Goal: Navigation & Orientation: Find specific page/section

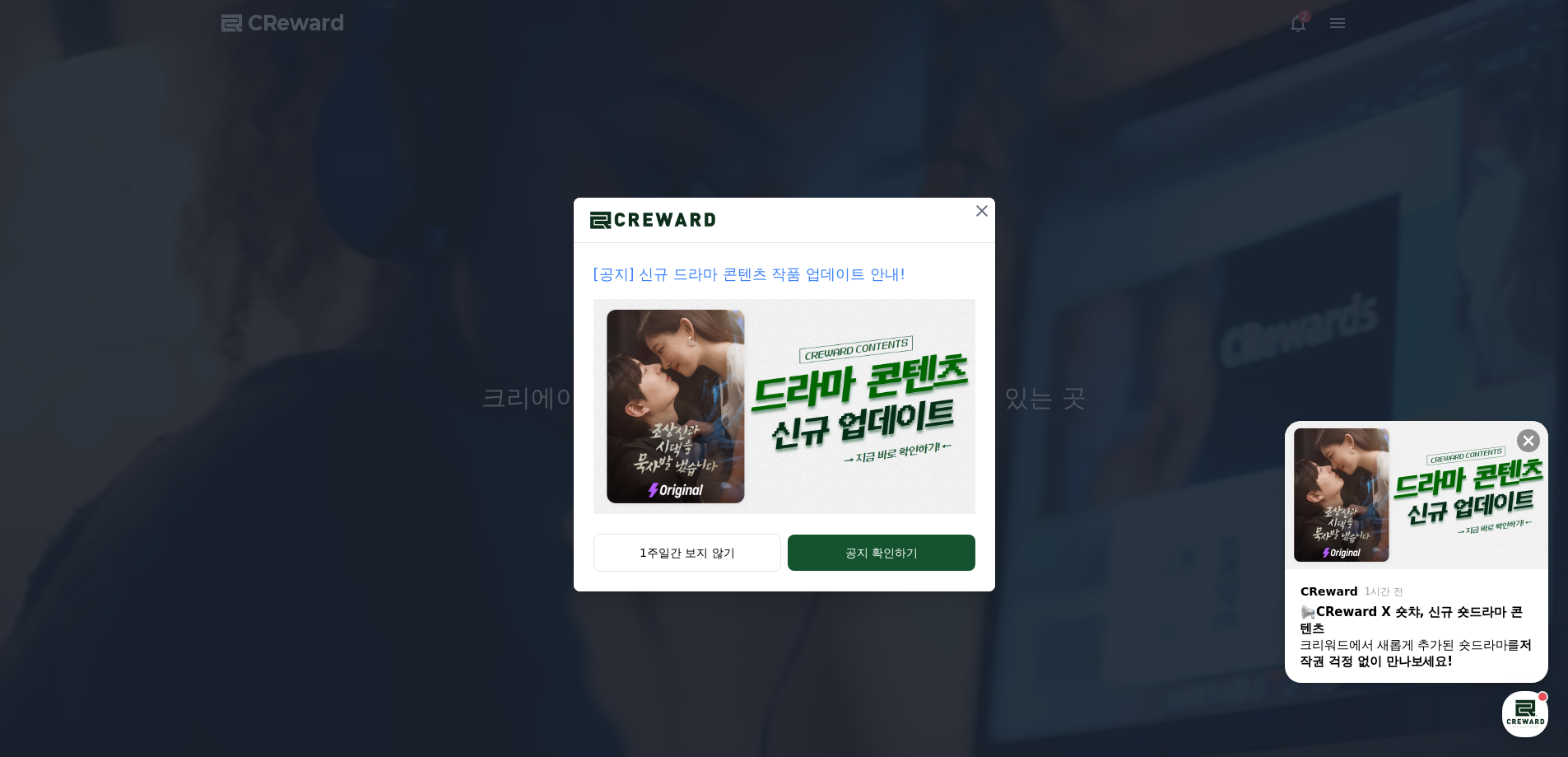
click at [862, 453] on img at bounding box center [784, 406] width 382 height 215
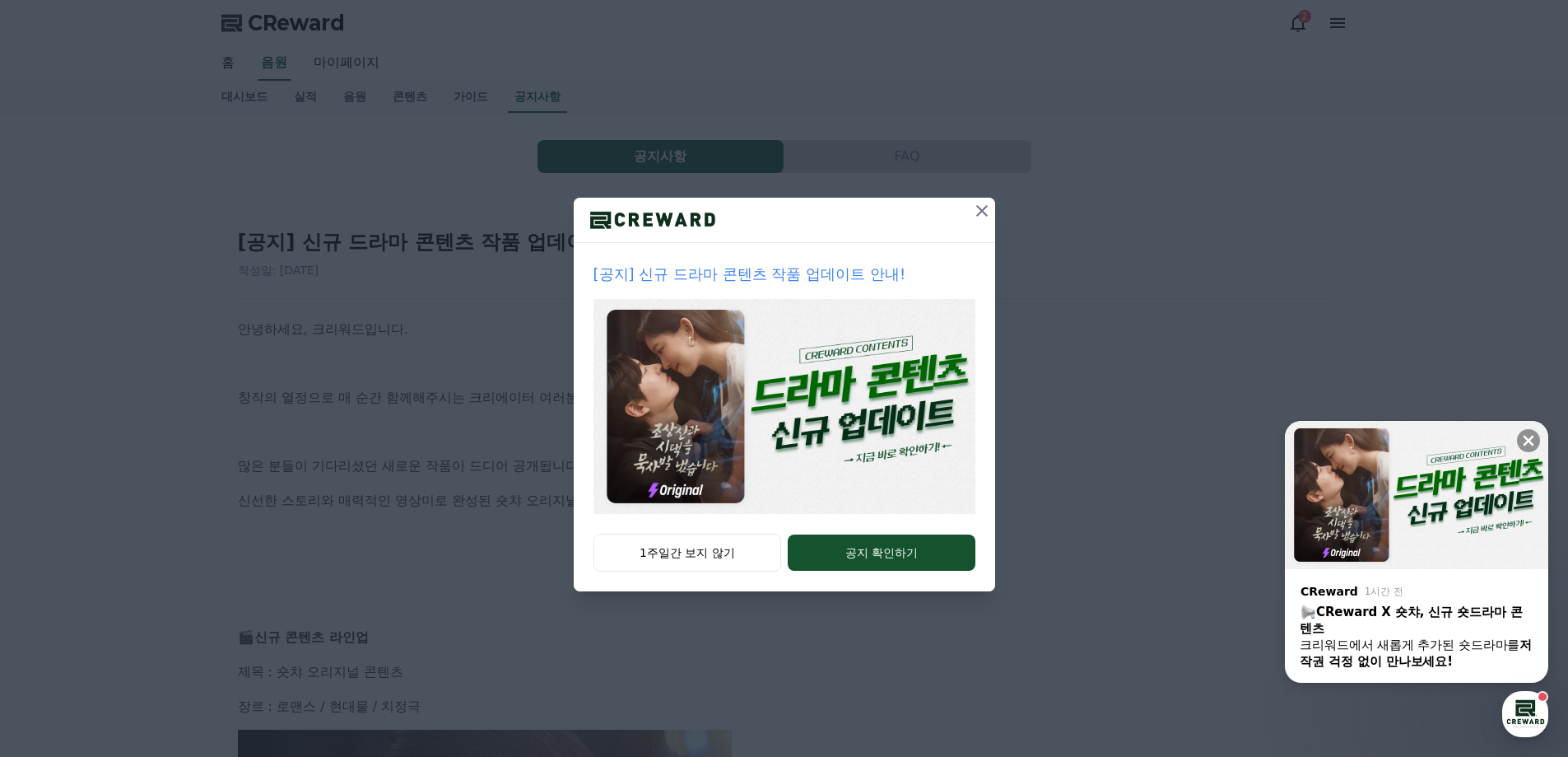
click at [982, 208] on icon at bounding box center [982, 210] width 20 height 20
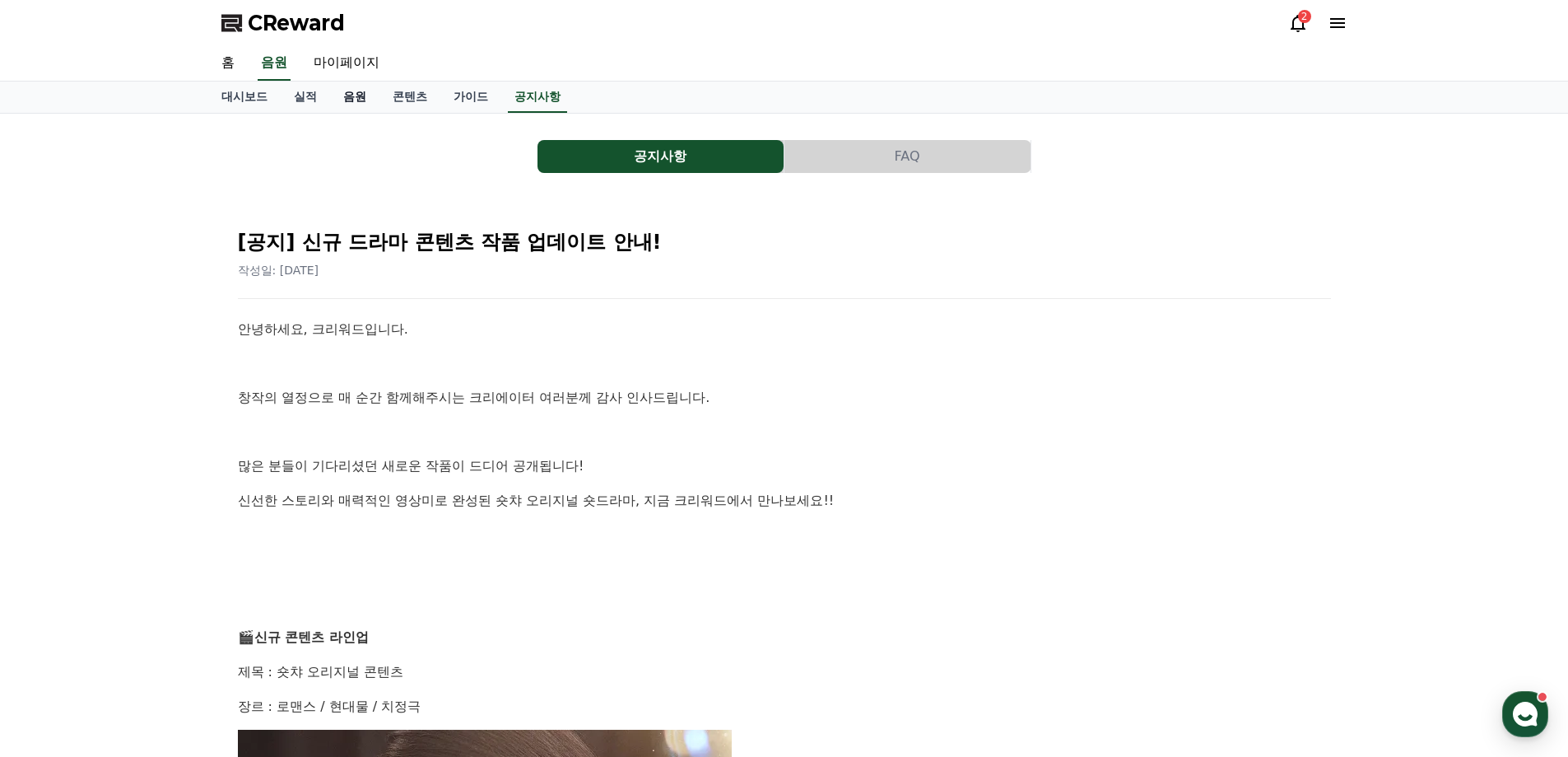
click at [347, 98] on link "음원" at bounding box center [354, 97] width 49 height 31
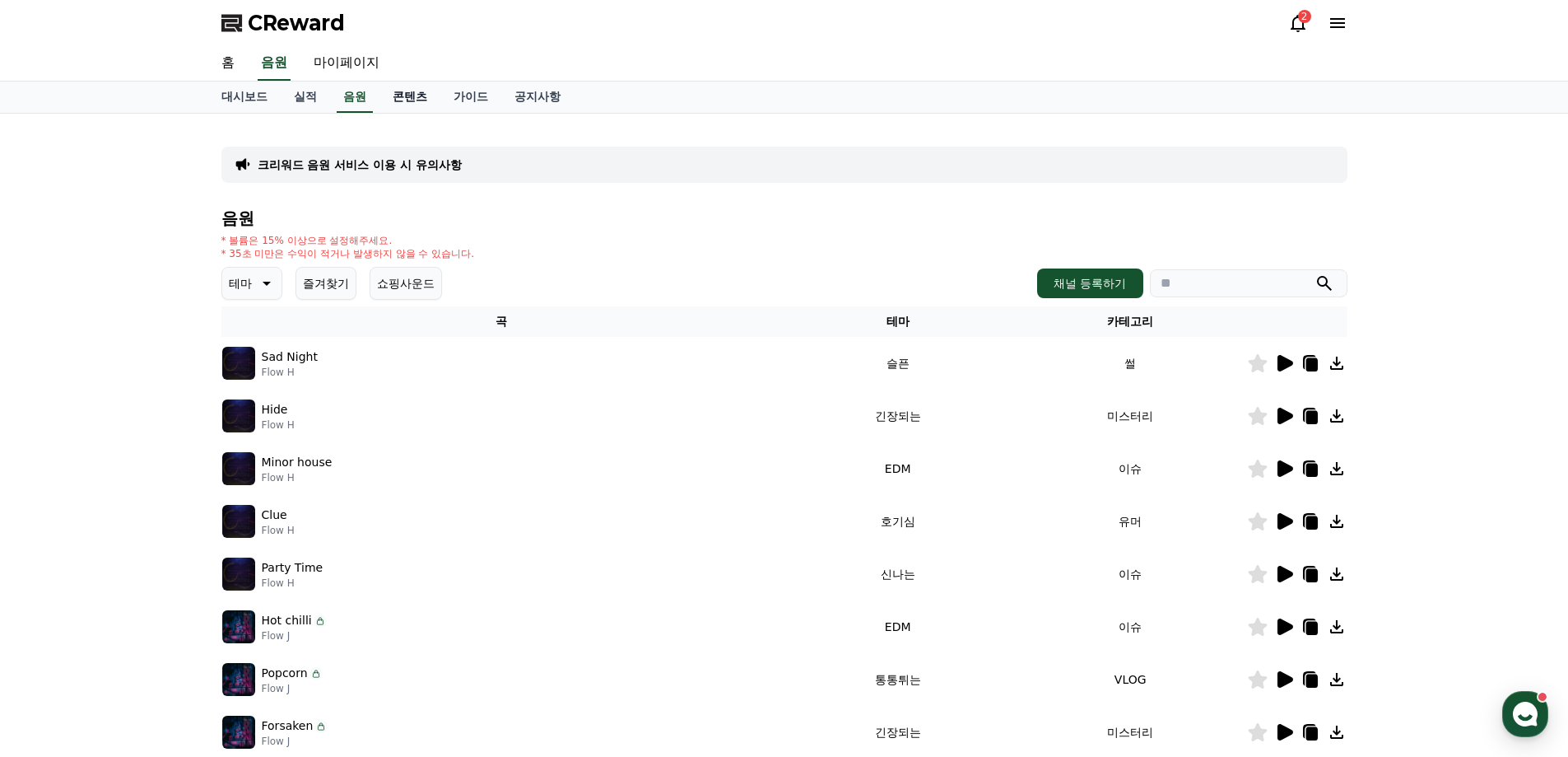
click at [414, 102] on link "콘텐츠" at bounding box center [410, 97] width 61 height 31
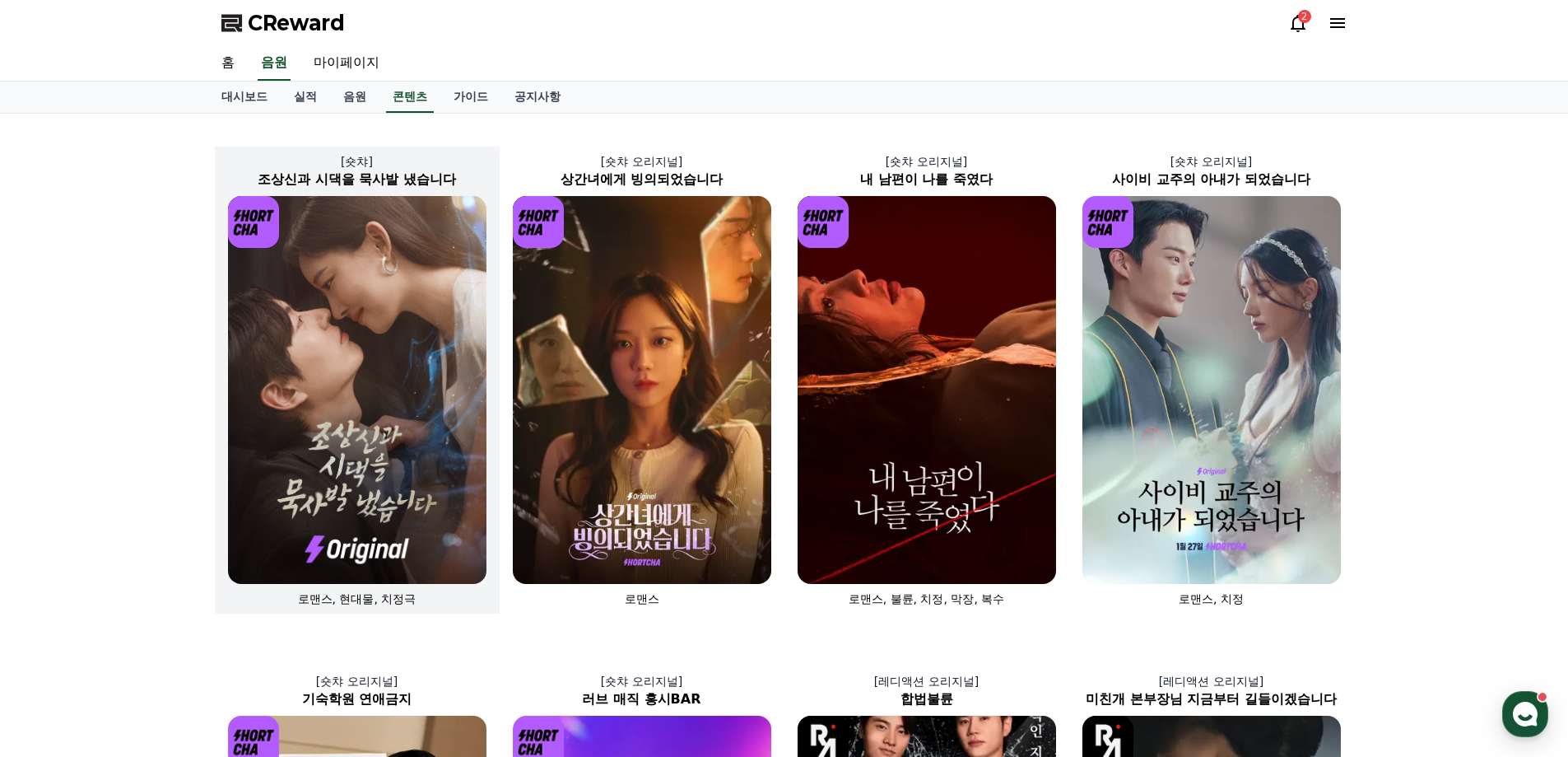
click at [401, 394] on img at bounding box center [357, 390] width 258 height 388
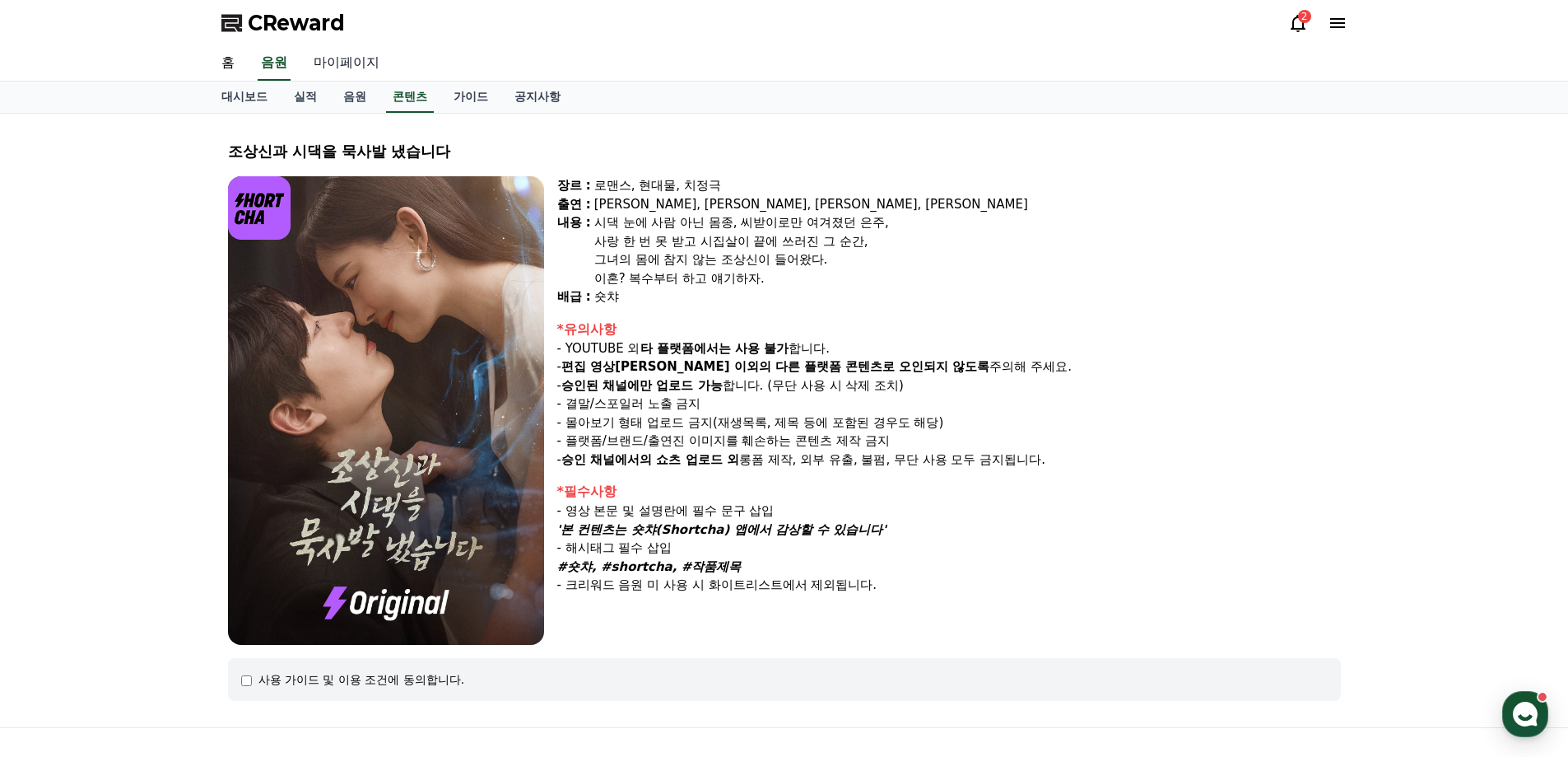
click at [362, 56] on link "마이페이지" at bounding box center [346, 64] width 92 height 34
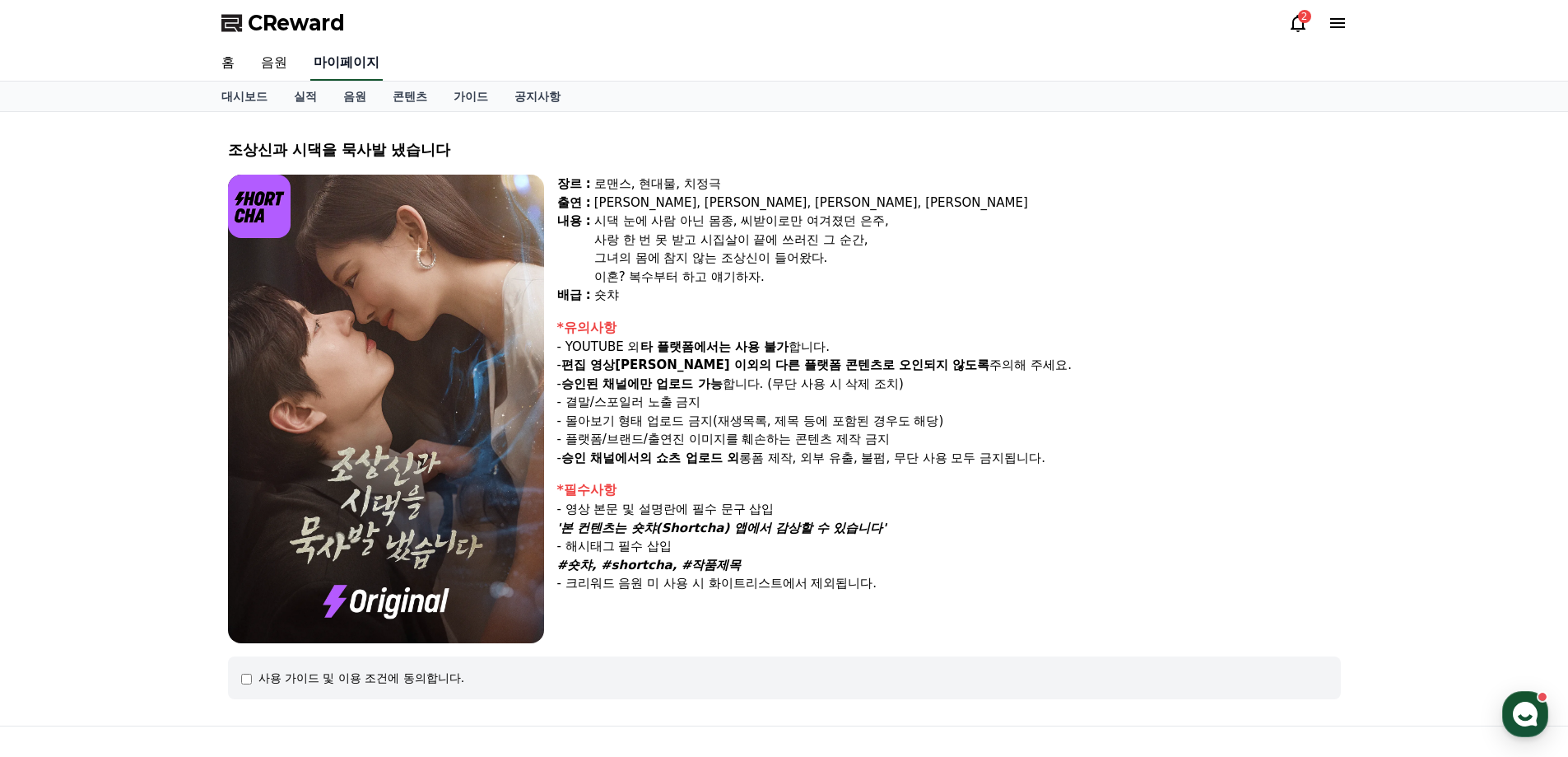
select select "**********"
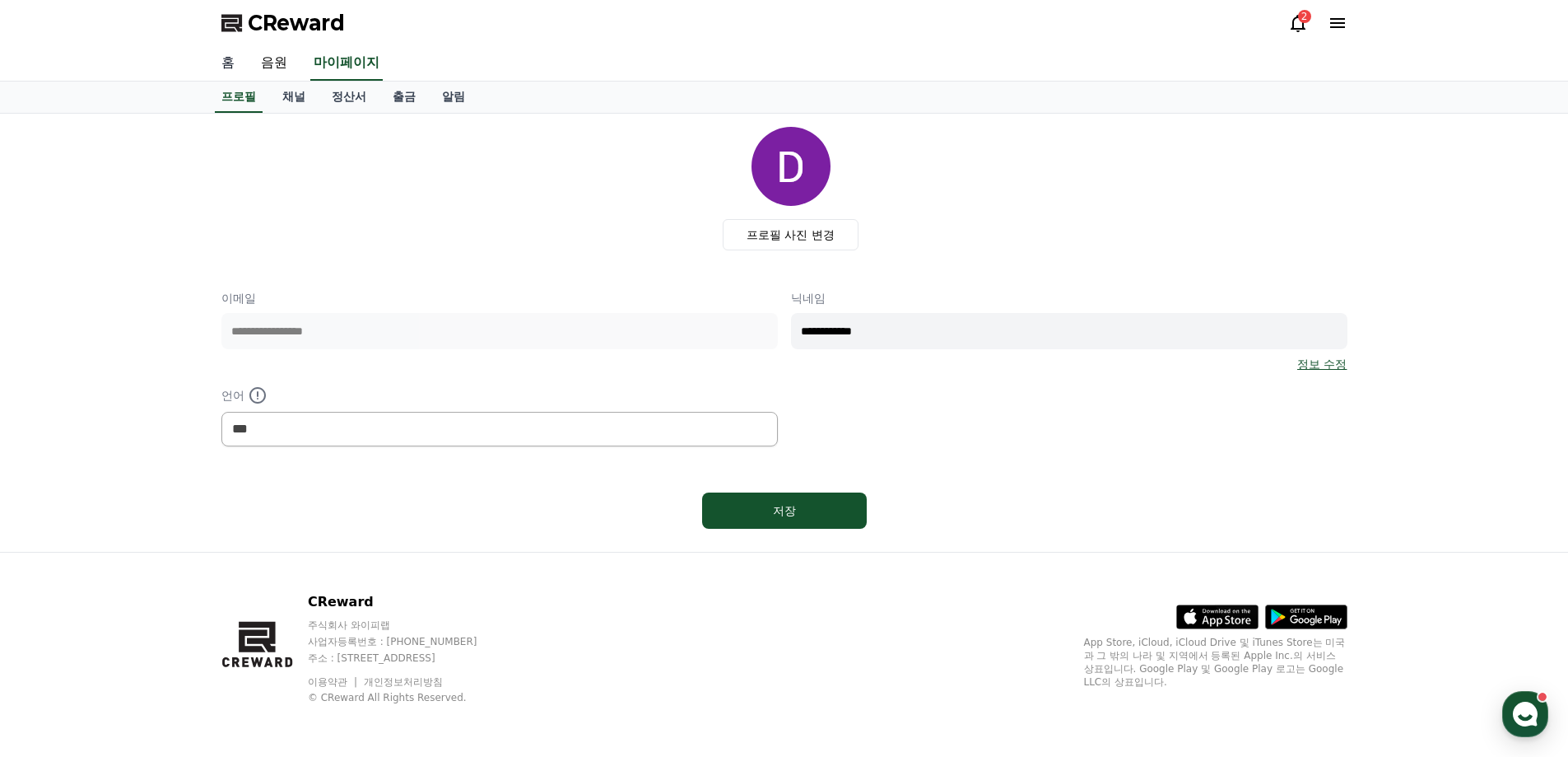
click at [223, 59] on link "홈" at bounding box center [228, 64] width 40 height 34
